Goal: Task Accomplishment & Management: Manage account settings

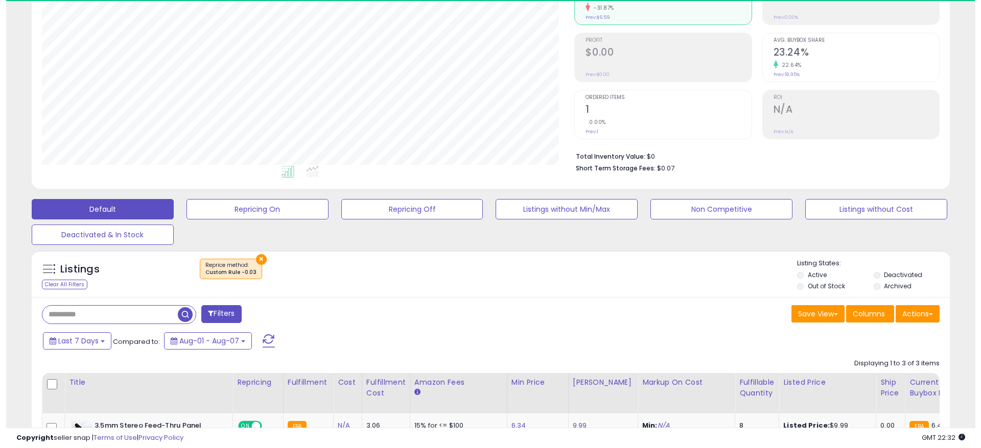
scroll to position [209, 533]
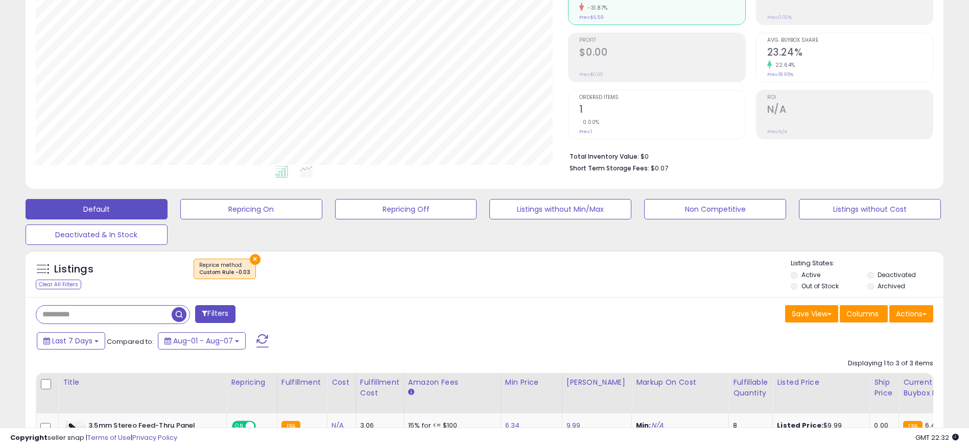
click at [250, 261] on button "×" at bounding box center [255, 259] width 11 height 11
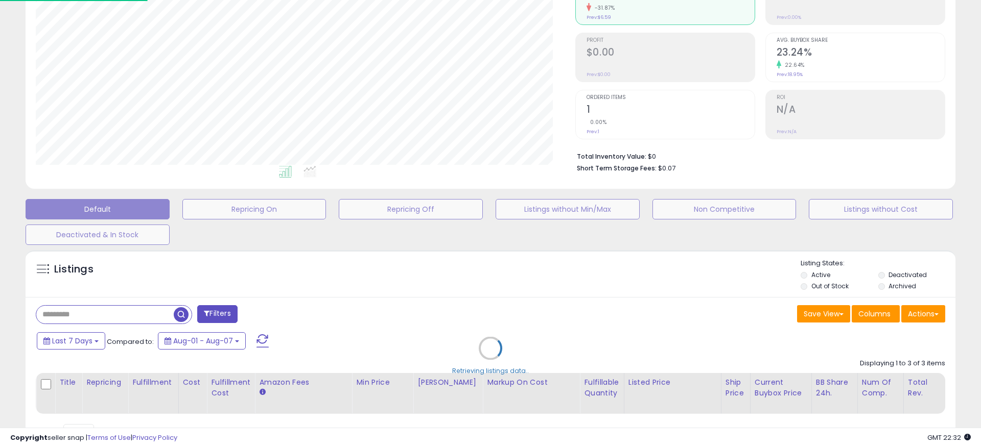
scroll to position [209, 539]
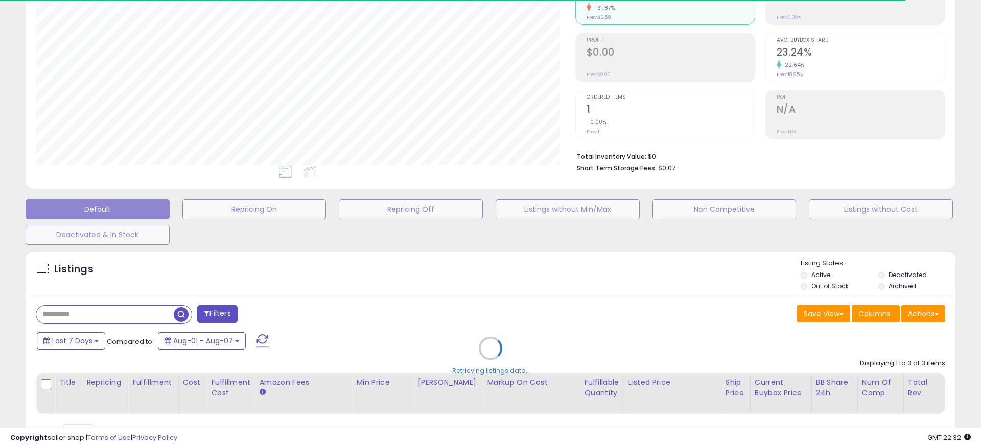
click at [444, 278] on div "Retrieving listings data.." at bounding box center [490, 356] width 945 height 222
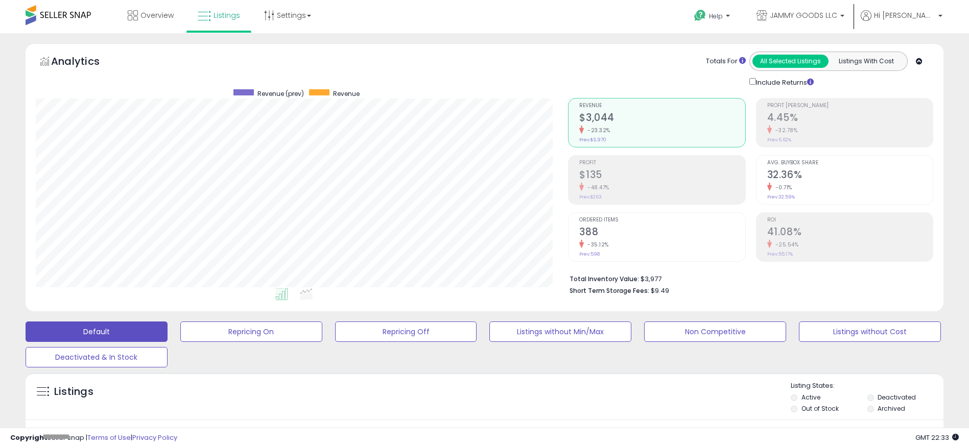
scroll to position [209, 533]
click at [840, 7] on link "JAMMY GOODS LLC" at bounding box center [800, 16] width 103 height 33
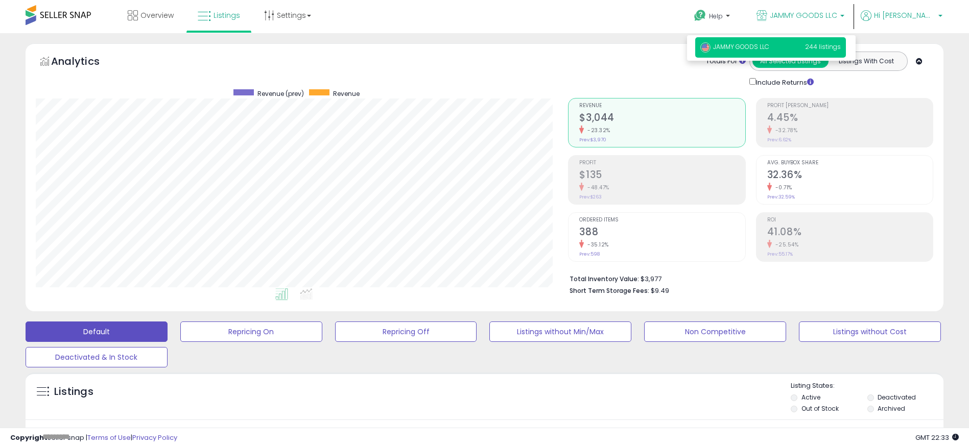
click at [896, 14] on p "Hi [PERSON_NAME]" at bounding box center [902, 16] width 82 height 13
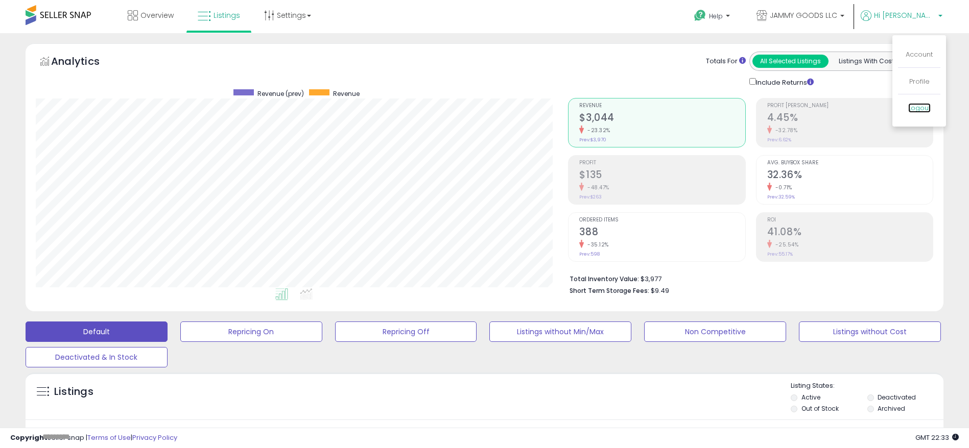
click at [909, 112] on link "Logout" at bounding box center [919, 108] width 22 height 10
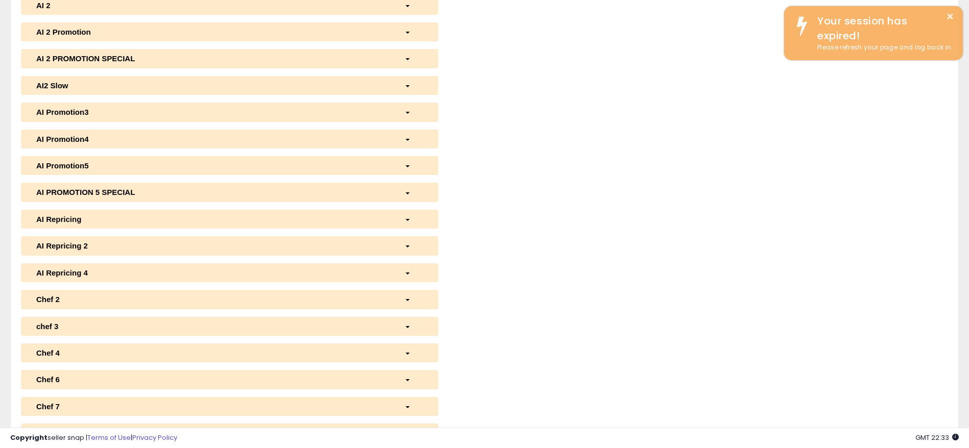
scroll to position [300, 0]
